Goal: Obtain resource: Obtain resource

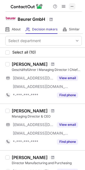
click at [71, 7] on span at bounding box center [72, 6] width 4 height 4
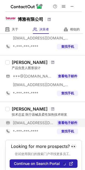
scroll to position [376, 0]
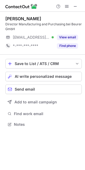
scroll to position [120, 85]
drag, startPoint x: 75, startPoint y: 5, endPoint x: 62, endPoint y: 6, distance: 13.6
click at [75, 5] on span at bounding box center [75, 6] width 4 height 4
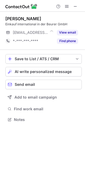
scroll to position [2, 2]
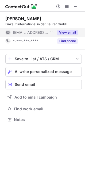
click at [72, 30] on button "View email" at bounding box center [67, 32] width 21 height 5
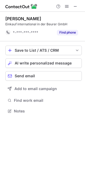
scroll to position [107, 85]
click at [75, 6] on span at bounding box center [75, 6] width 4 height 4
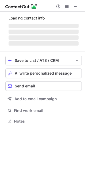
scroll to position [2, 2]
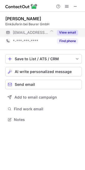
click at [64, 31] on button "View email" at bounding box center [67, 32] width 21 height 5
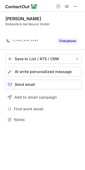
scroll to position [107, 85]
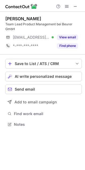
scroll to position [120, 85]
click at [77, 5] on span at bounding box center [75, 6] width 4 height 4
